Goal: Information Seeking & Learning: Learn about a topic

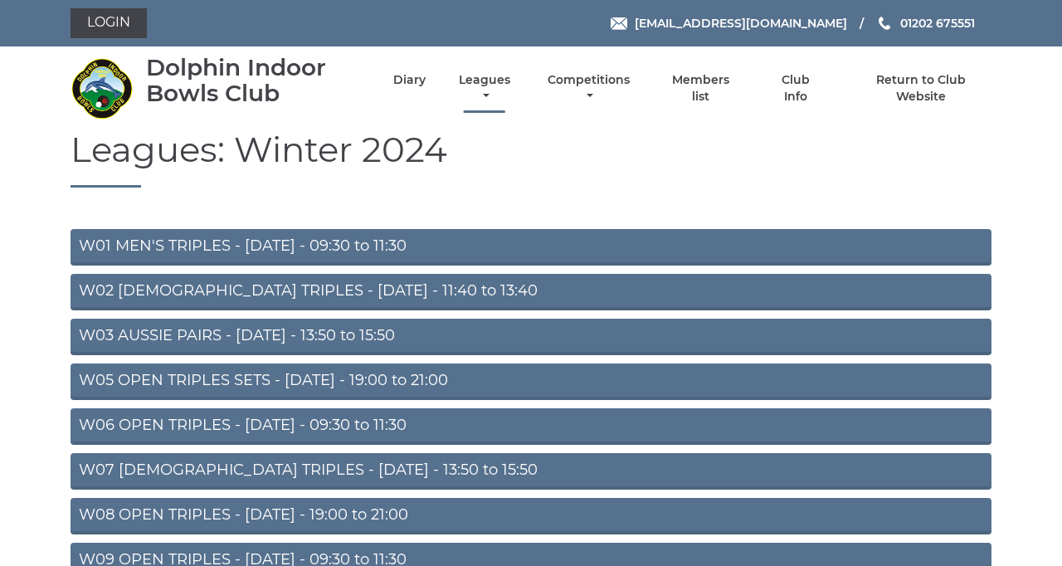
click at [514, 105] on link "Leagues" at bounding box center [485, 88] width 60 height 32
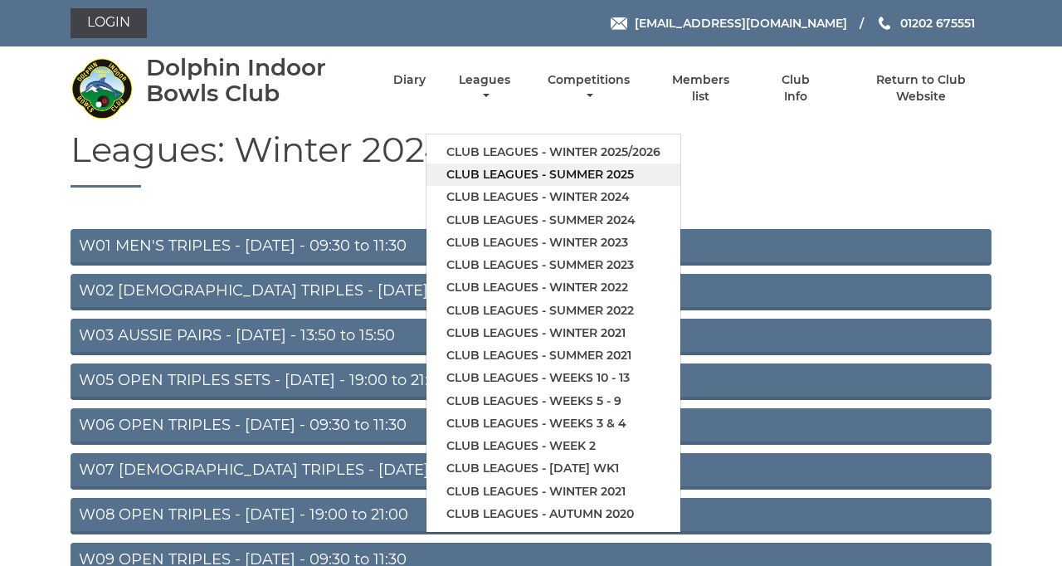
click at [680, 186] on link "Club leagues - Summer 2025" at bounding box center [553, 174] width 254 height 22
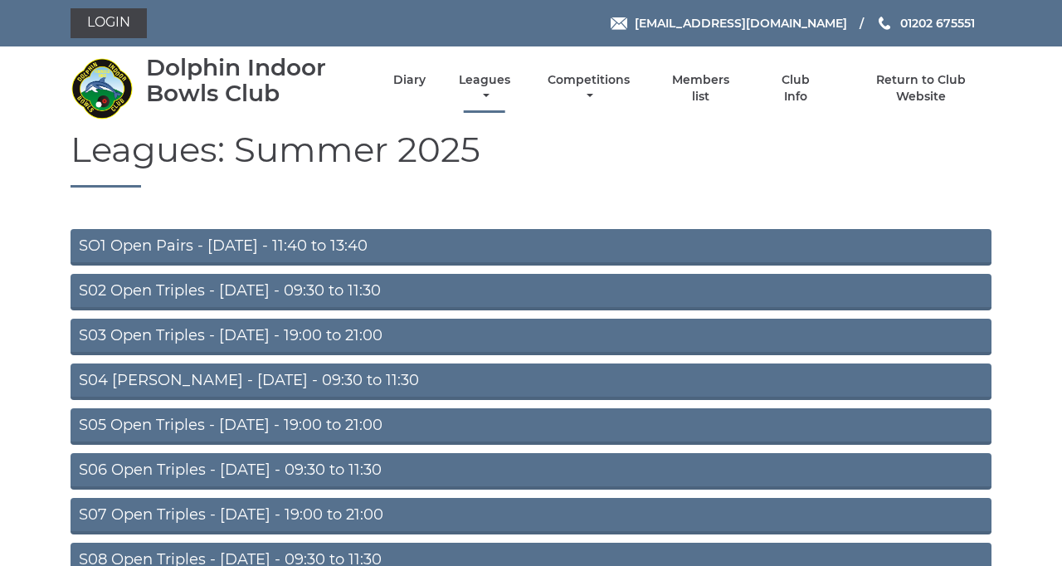
click at [514, 96] on link "Leagues" at bounding box center [485, 88] width 60 height 32
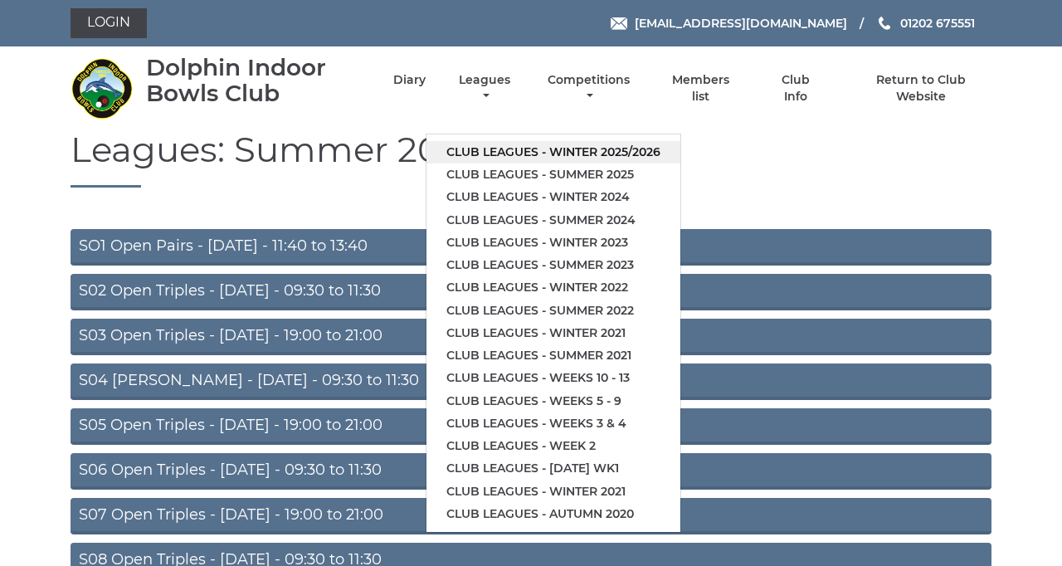
click at [680, 163] on link "Club leagues - Winter 2025/2026" at bounding box center [553, 152] width 254 height 22
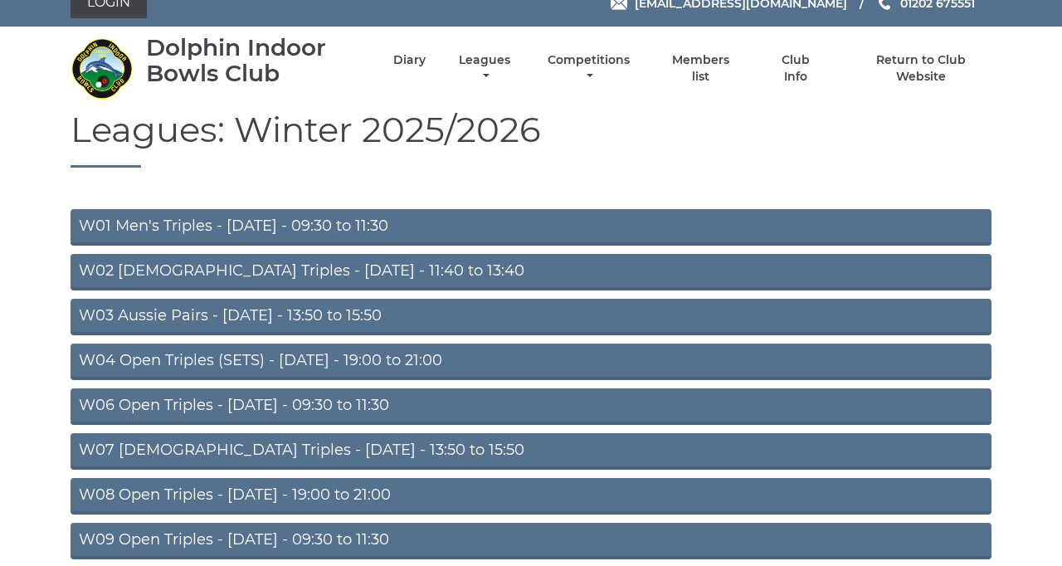
scroll to position [22, 0]
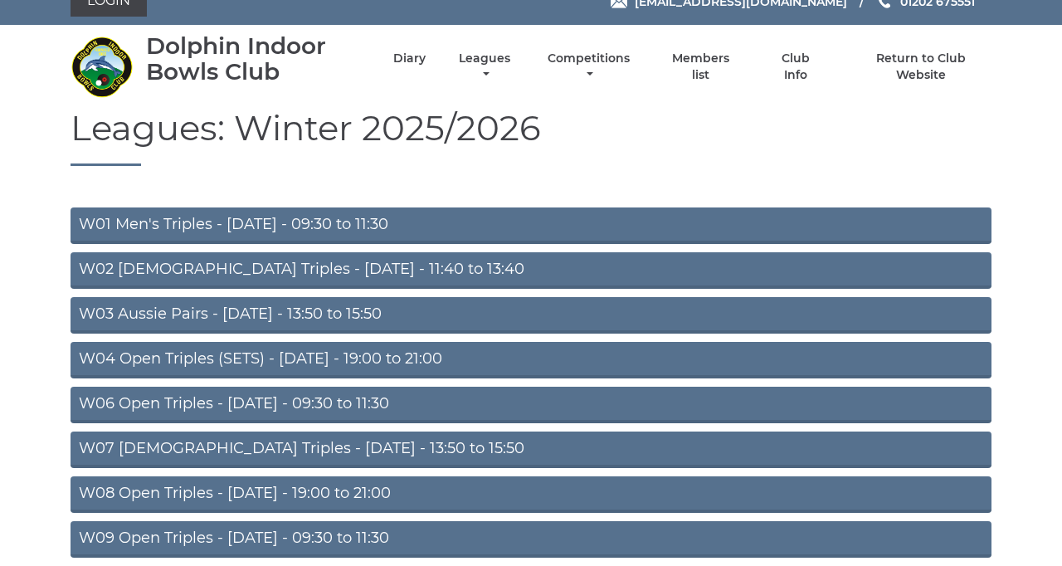
click at [693, 333] on link "W03 Aussie Pairs - [DATE] - 13:50 to 15:50" at bounding box center [531, 315] width 921 height 36
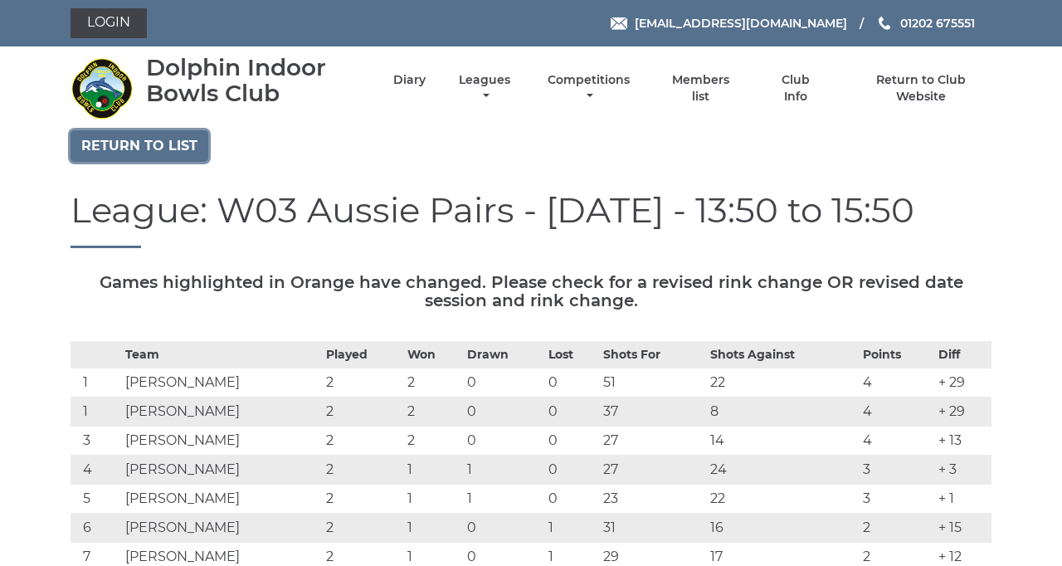
click at [189, 162] on link "Return to list" at bounding box center [140, 146] width 138 height 32
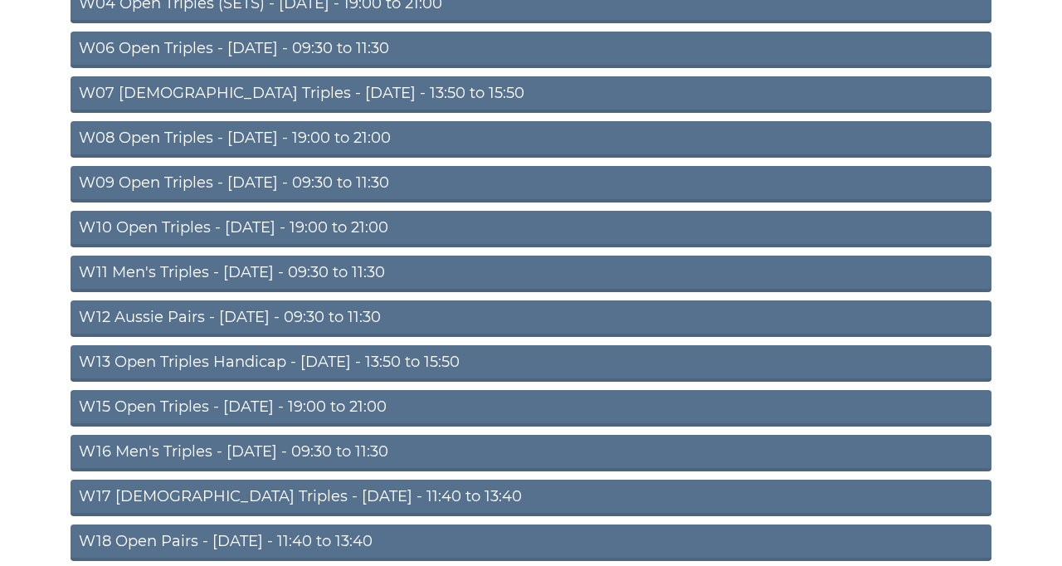
click at [617, 382] on link "W13 Open Triples Handicap - Thursday - 13:50 to 15:50" at bounding box center [531, 363] width 921 height 36
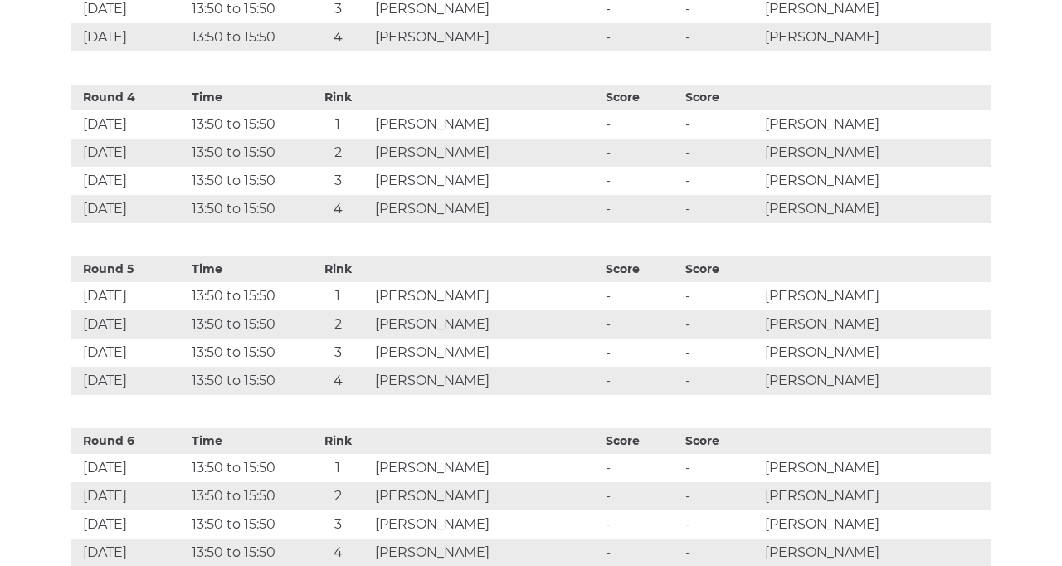
scroll to position [1234, 0]
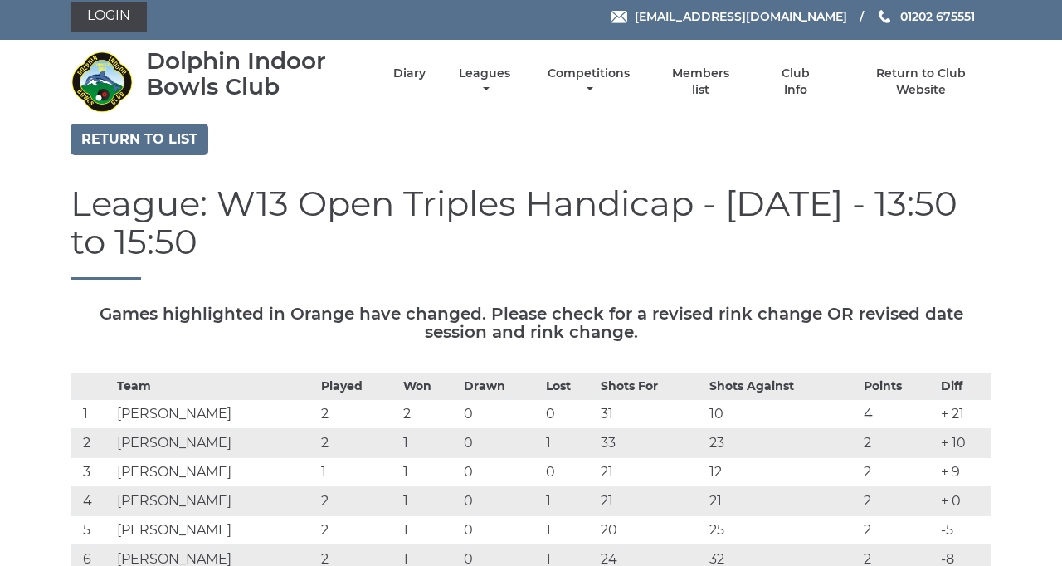
scroll to position [0, 0]
